Goal: Find specific page/section: Locate item on page

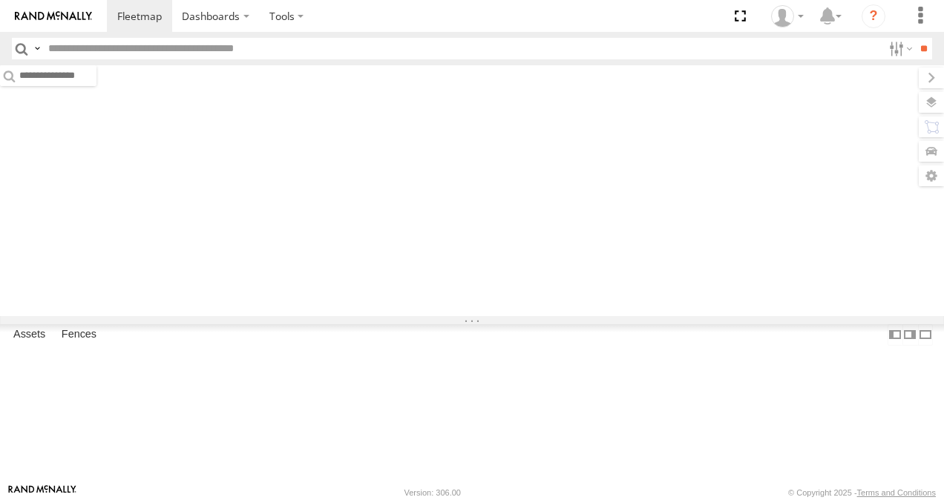
type input "*****"
drag, startPoint x: 0, startPoint y: 0, endPoint x: 388, endPoint y: 169, distance: 423.5
click at [388, 169] on div at bounding box center [472, 190] width 944 height 251
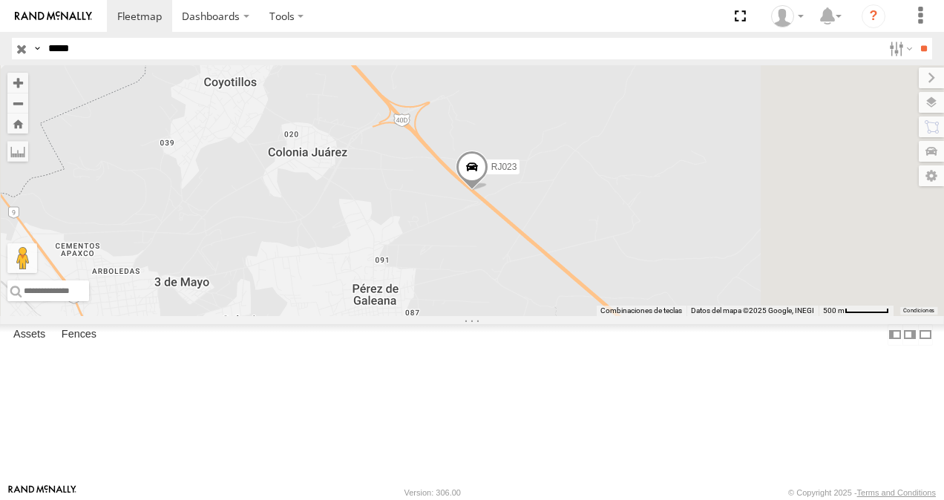
click at [0, 0] on span at bounding box center [0, 0] width 0 height 0
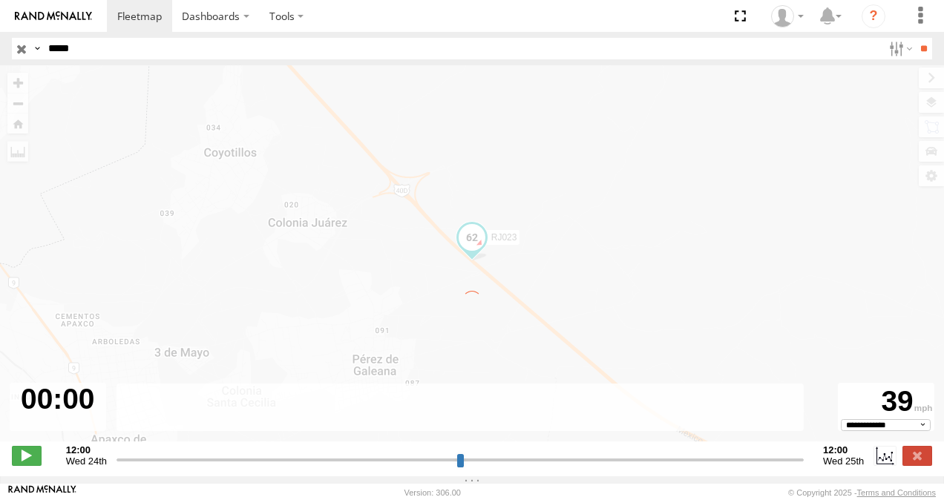
type input "**********"
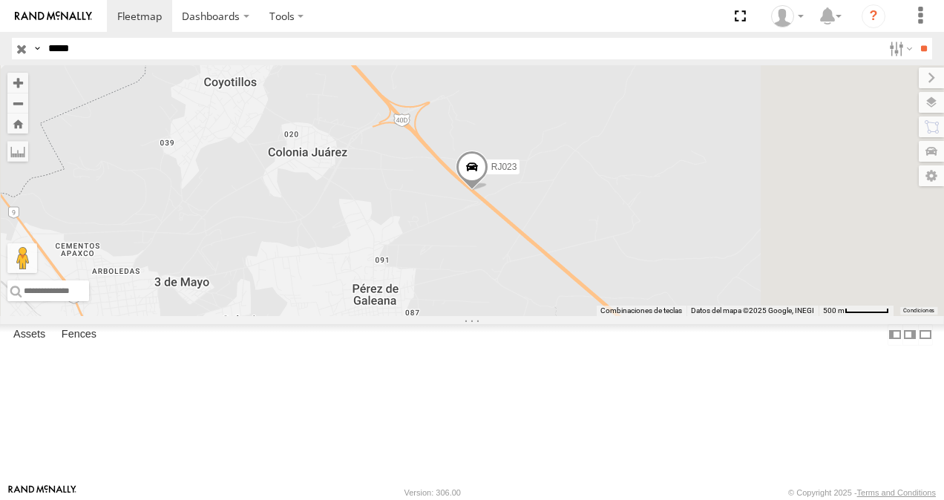
click at [0, 0] on div "XPD GLOBAL" at bounding box center [0, 0] width 0 height 0
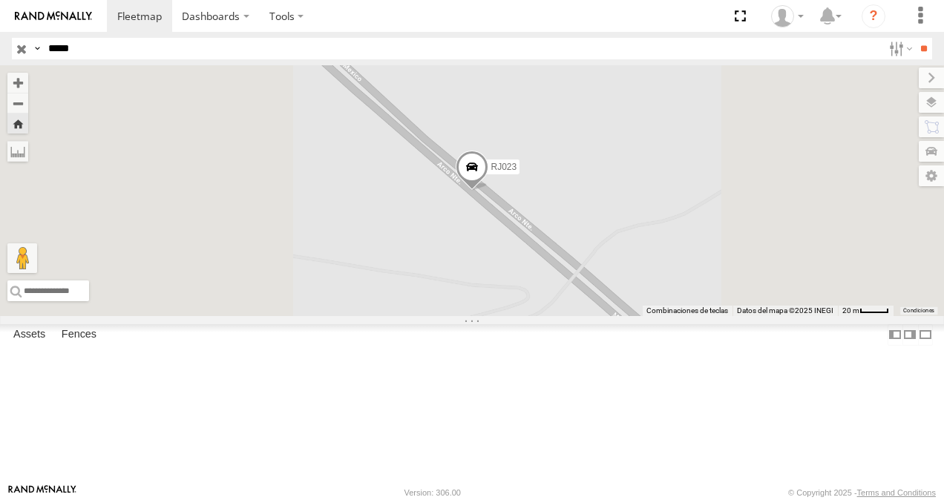
click at [488, 191] on span at bounding box center [472, 171] width 33 height 40
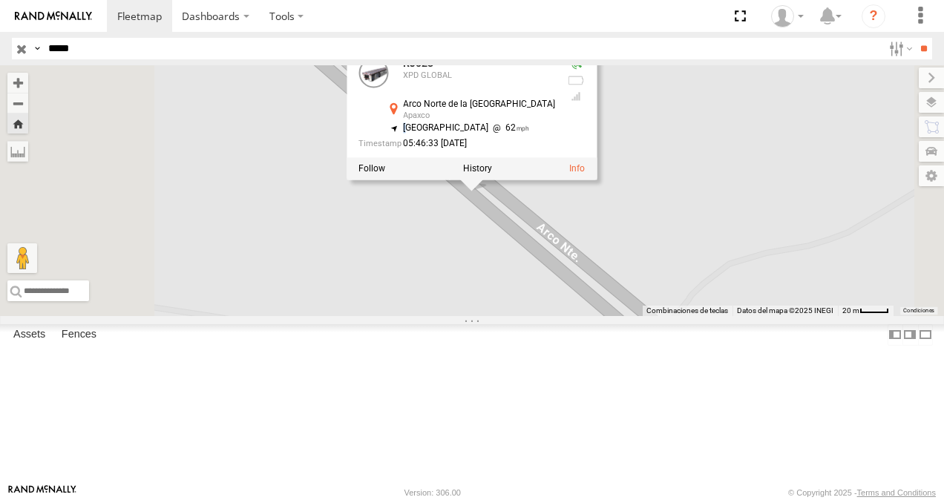
drag, startPoint x: 599, startPoint y: 206, endPoint x: 627, endPoint y: 197, distance: 29.6
click at [555, 155] on div "RJ023 XPD GLOBAL Arco Norte de la Ciudad de México Apaxco 19.99076 , -99.13009 …" at bounding box center [457, 107] width 197 height 97
click at [555, 120] on div "Apaxco" at bounding box center [479, 115] width 152 height 9
drag, startPoint x: 598, startPoint y: 200, endPoint x: 611, endPoint y: 200, distance: 12.6
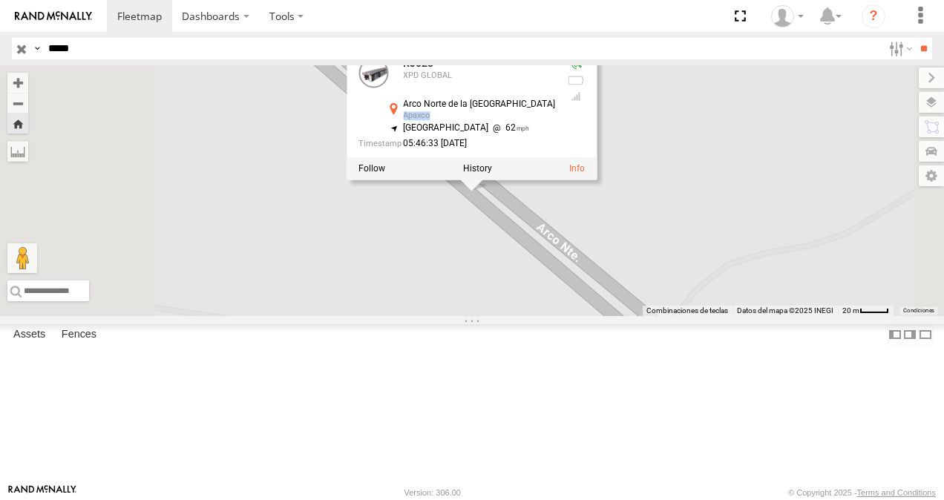
click at [555, 120] on div "Apaxco" at bounding box center [479, 115] width 152 height 9
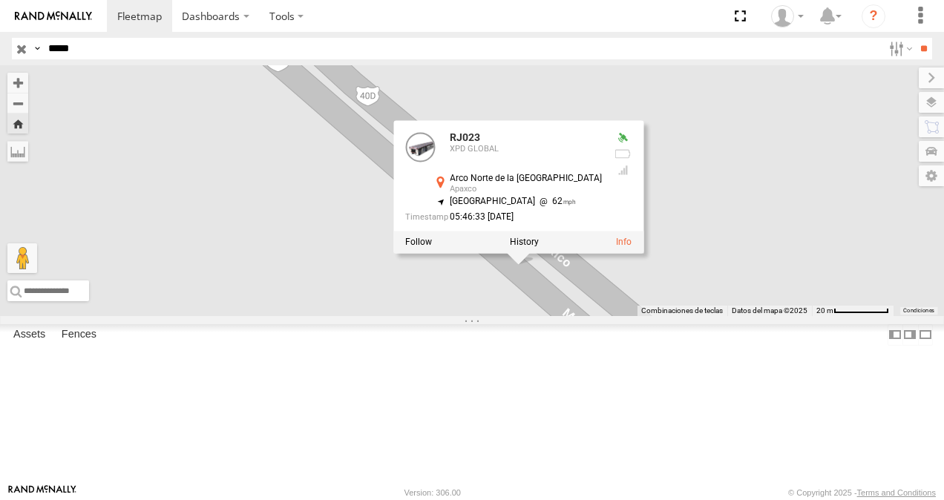
copy div "Apaxco"
drag, startPoint x: 643, startPoint y: 276, endPoint x: 671, endPoint y: 276, distance: 28.2
click at [602, 194] on div "Apaxco" at bounding box center [526, 190] width 152 height 9
copy div "Apaxco 19.99076 , -99.13009"
click at [602, 197] on div "Arco Norte de la Ciudad de México Apaxco 19.99076 , -99.13009" at bounding box center [517, 185] width 170 height 23
